Goal: Task Accomplishment & Management: Use online tool/utility

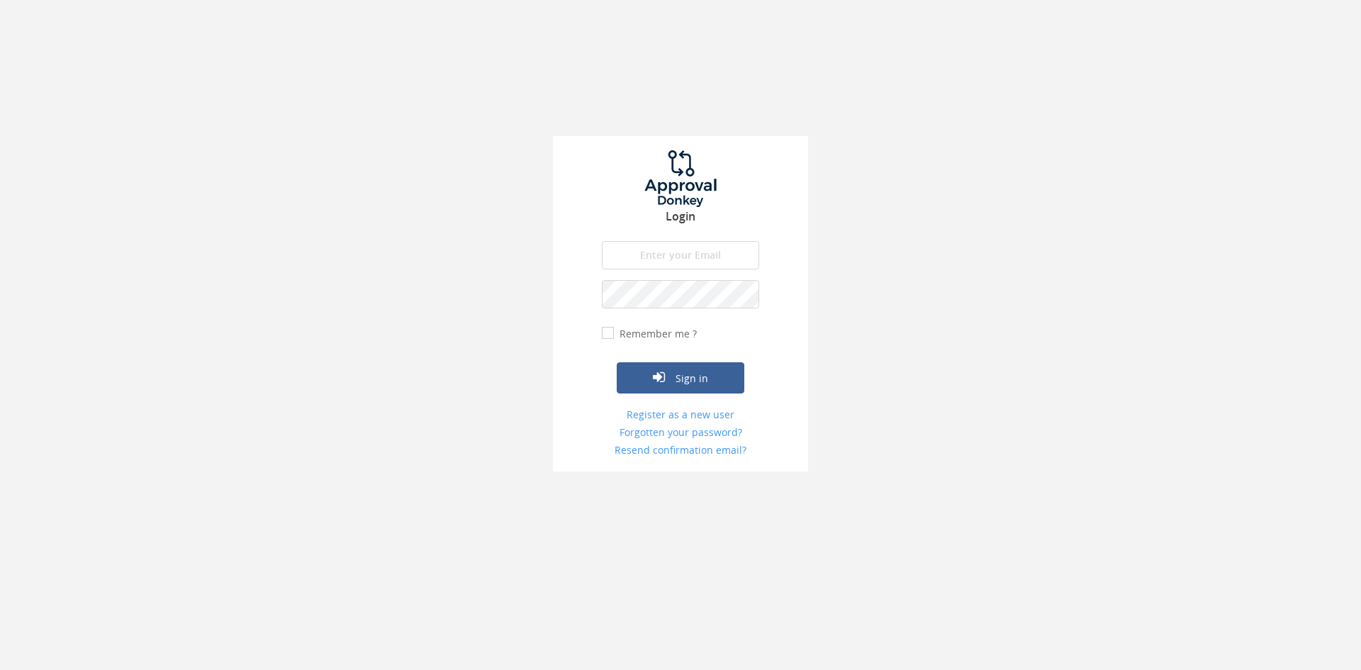
click at [682, 253] on input "email" at bounding box center [680, 255] width 157 height 28
type input "[EMAIL_ADDRESS][DOMAIN_NAME]"
click at [700, 372] on button "Sign in" at bounding box center [681, 377] width 128 height 31
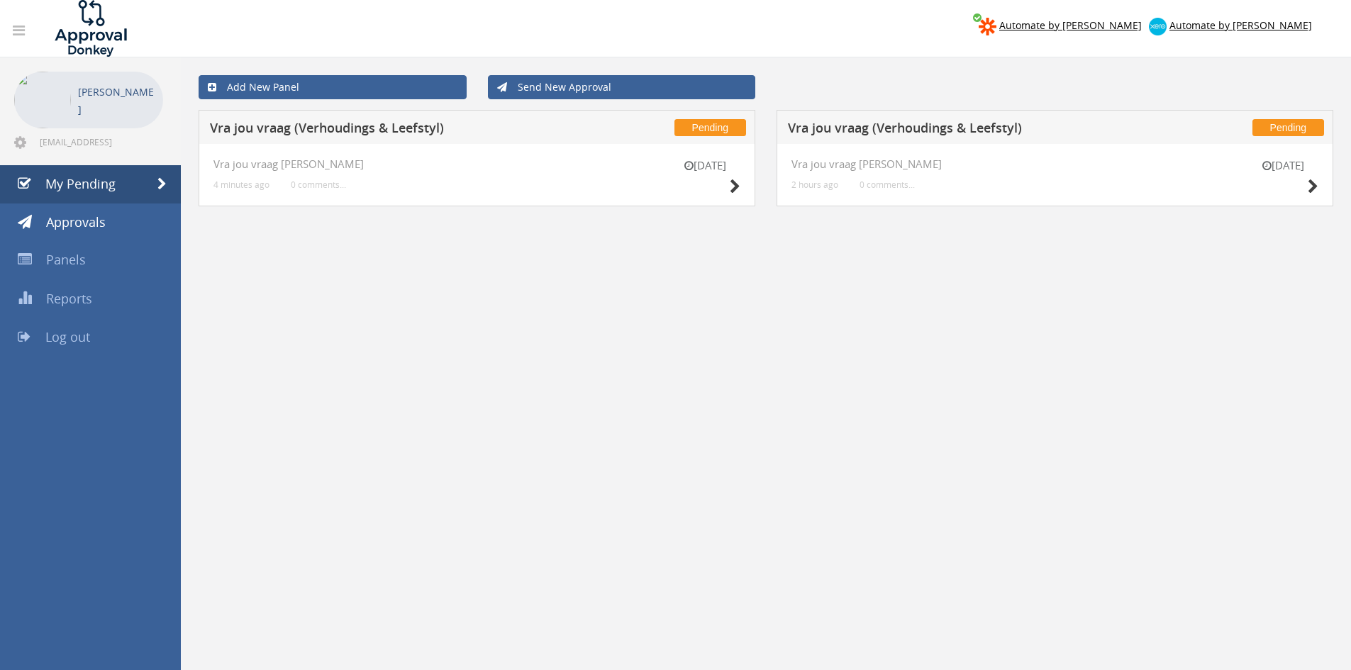
click at [1305, 182] on div "[DATE]" at bounding box center [1282, 178] width 71 height 40
click at [1310, 184] on icon at bounding box center [1312, 186] width 11 height 15
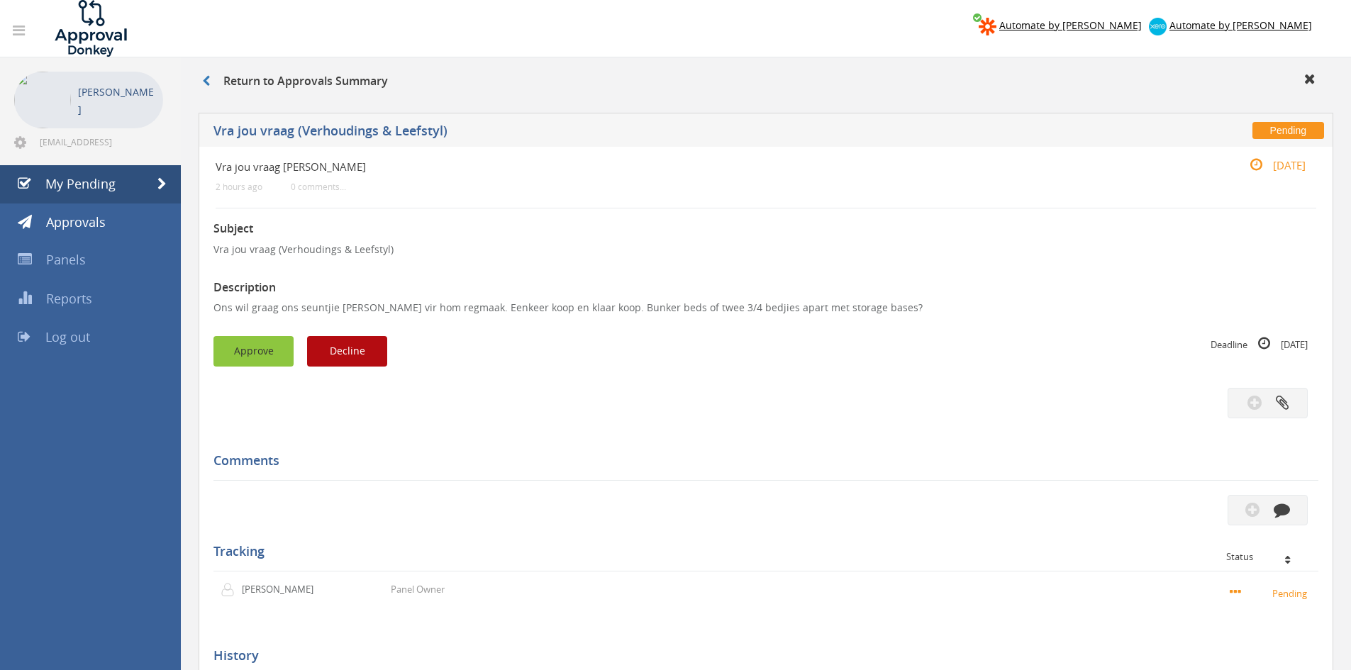
drag, startPoint x: 264, startPoint y: 338, endPoint x: 263, endPoint y: 348, distance: 10.7
click at [264, 339] on button "Approve" at bounding box center [253, 351] width 80 height 30
click at [264, 348] on div at bounding box center [675, 335] width 1351 height 670
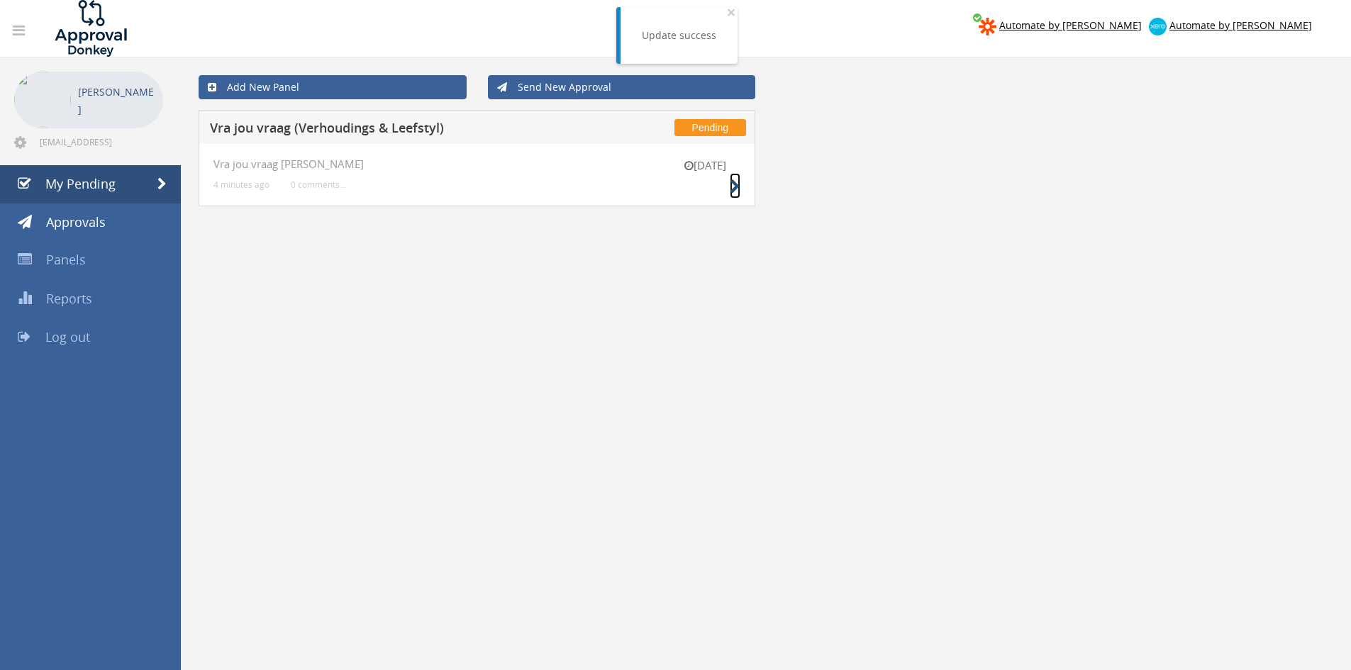
click at [739, 186] on icon at bounding box center [735, 186] width 11 height 15
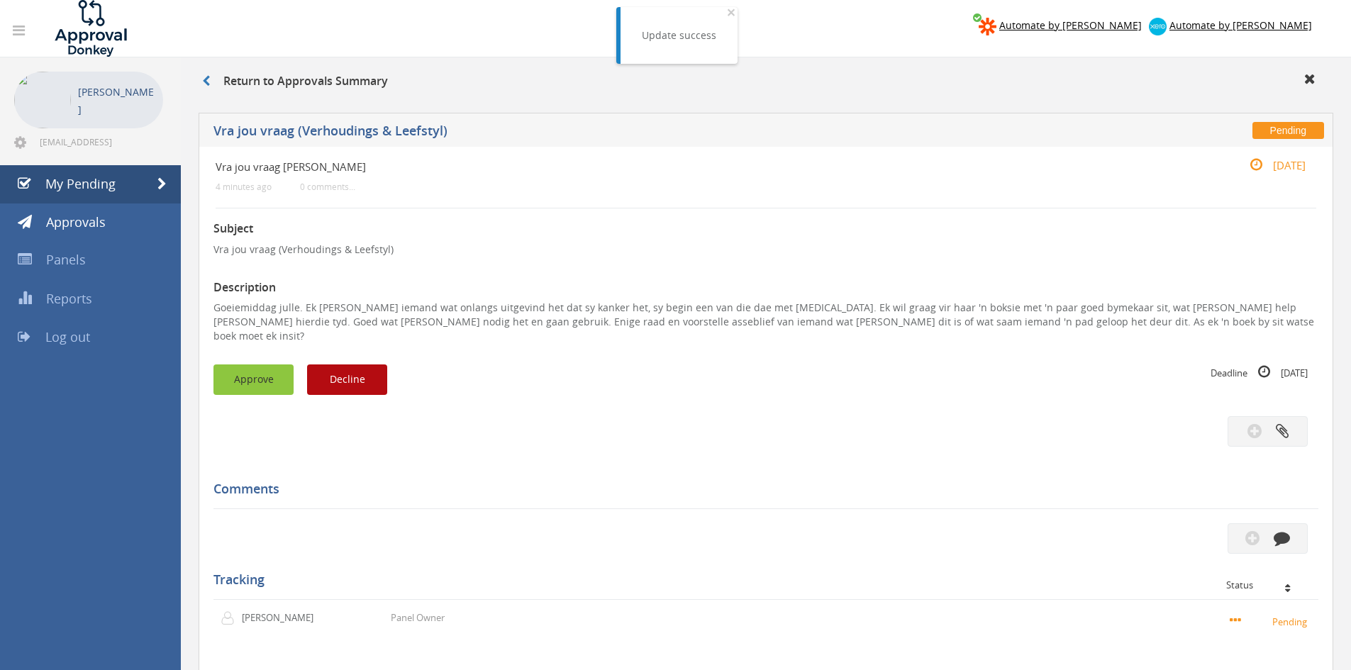
click at [277, 364] on button "Approve" at bounding box center [253, 379] width 80 height 30
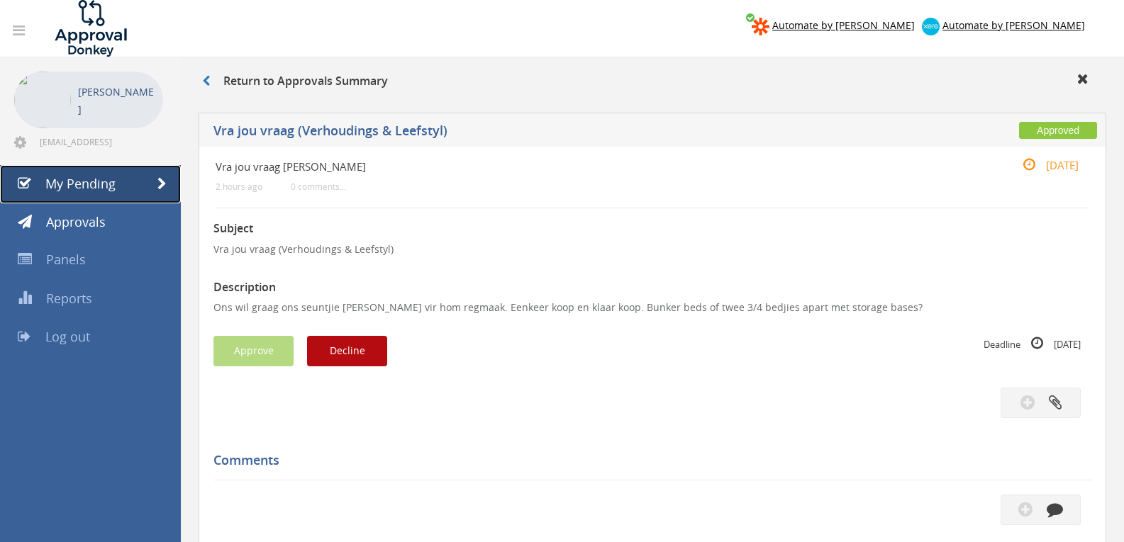
click at [81, 180] on span "My Pending" at bounding box center [80, 183] width 70 height 17
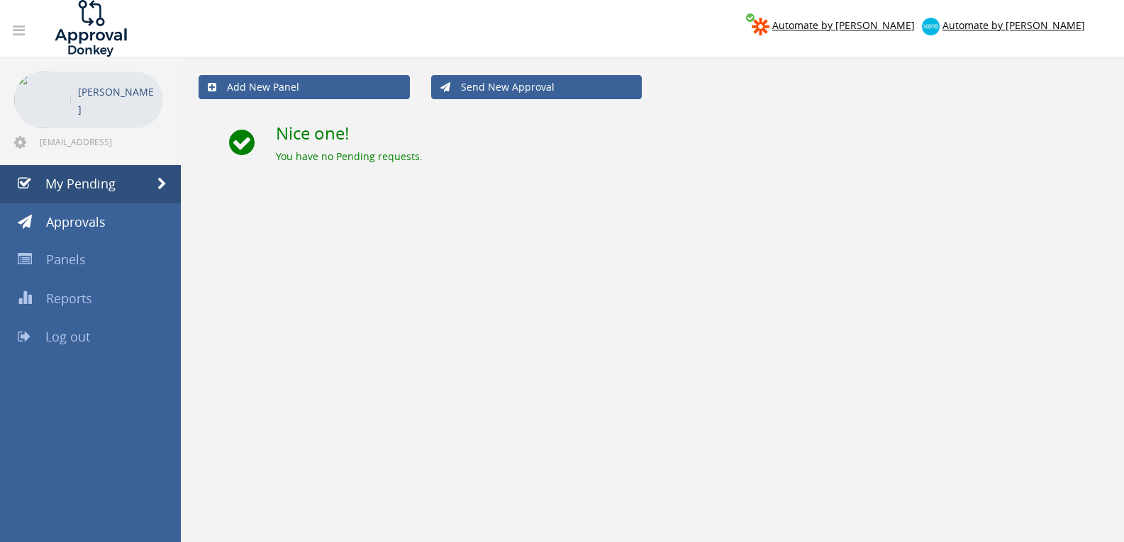
click at [95, 348] on link "Log out" at bounding box center [90, 337] width 181 height 38
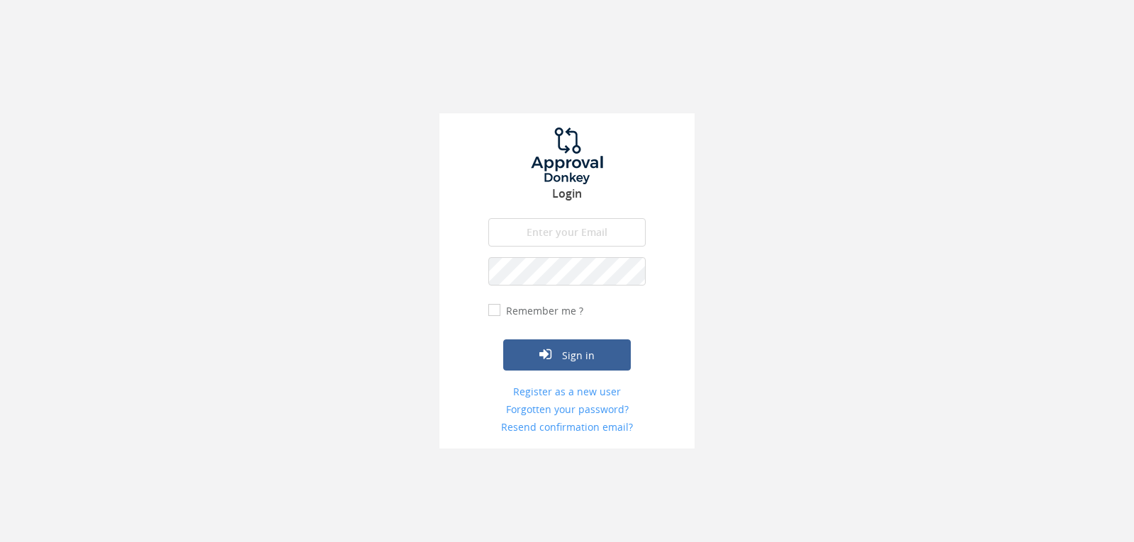
click at [551, 221] on input "email" at bounding box center [567, 232] width 157 height 28
type input "[EMAIL_ADDRESS][DOMAIN_NAME]"
click at [503, 340] on button "Sign in" at bounding box center [567, 355] width 128 height 31
